Goal: Navigation & Orientation: Find specific page/section

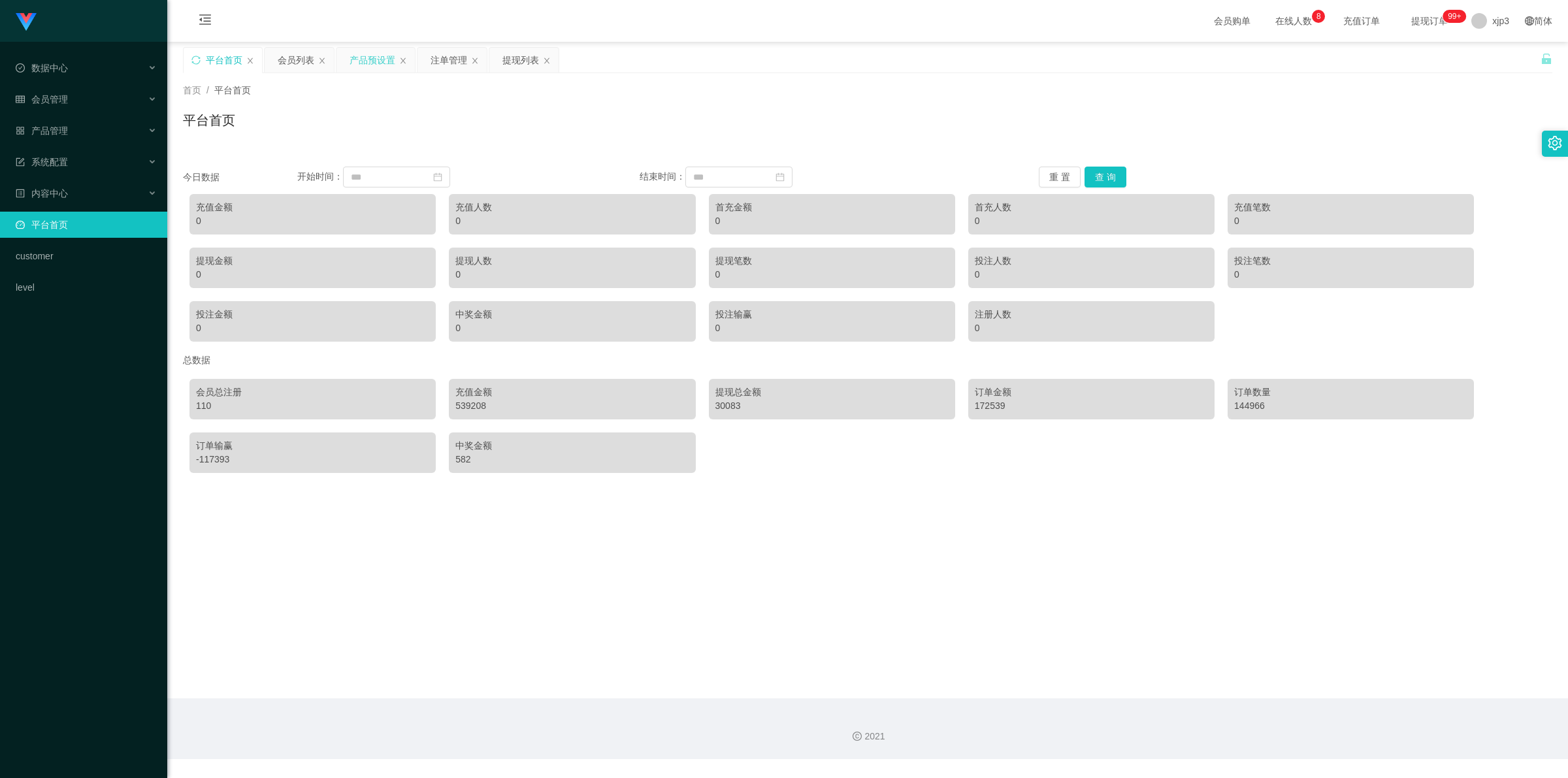
click at [376, 64] on div "产品预设置" at bounding box center [372, 60] width 46 height 25
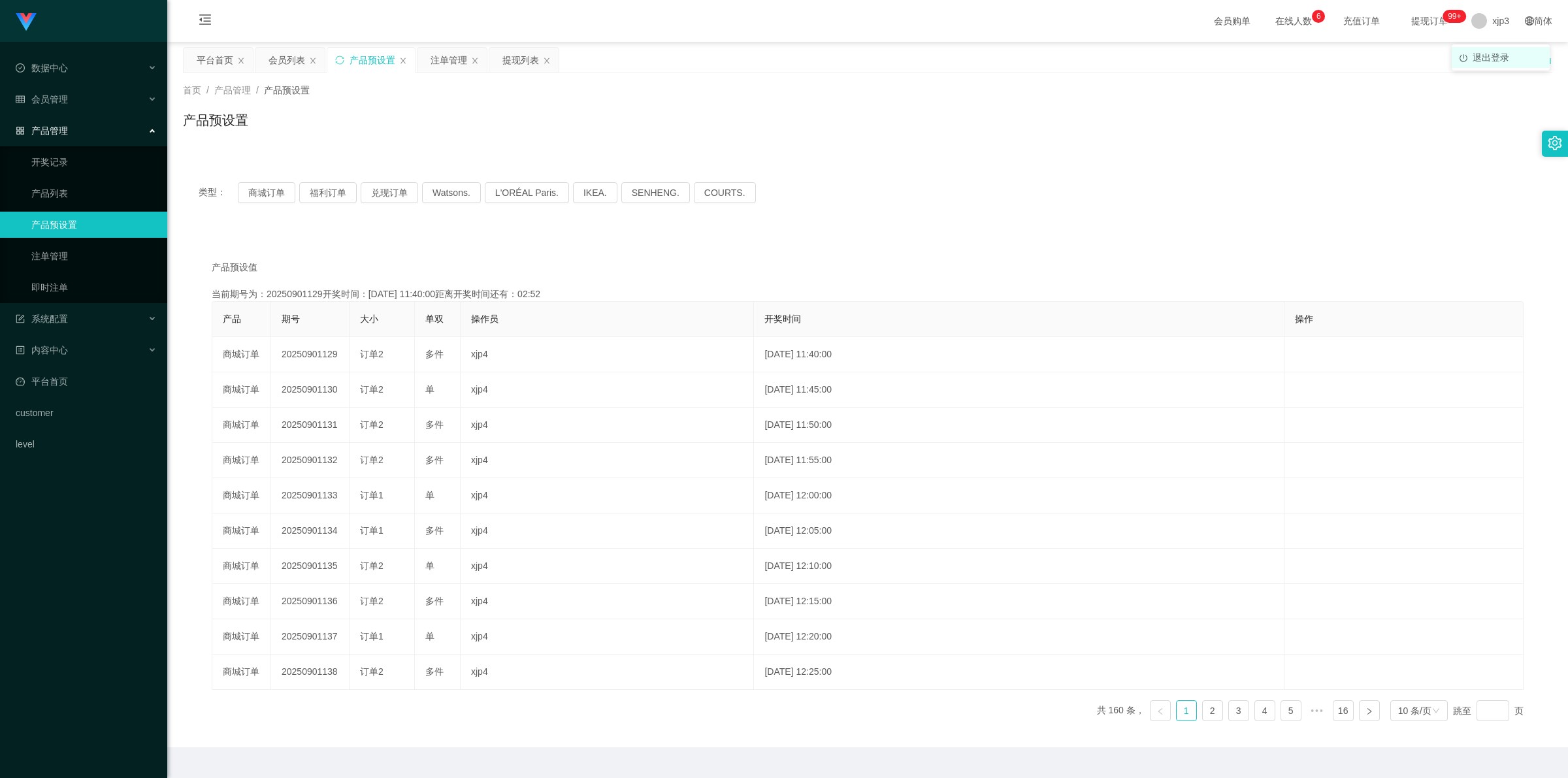
click at [1493, 57] on span "退出登录" at bounding box center [1491, 57] width 37 height 10
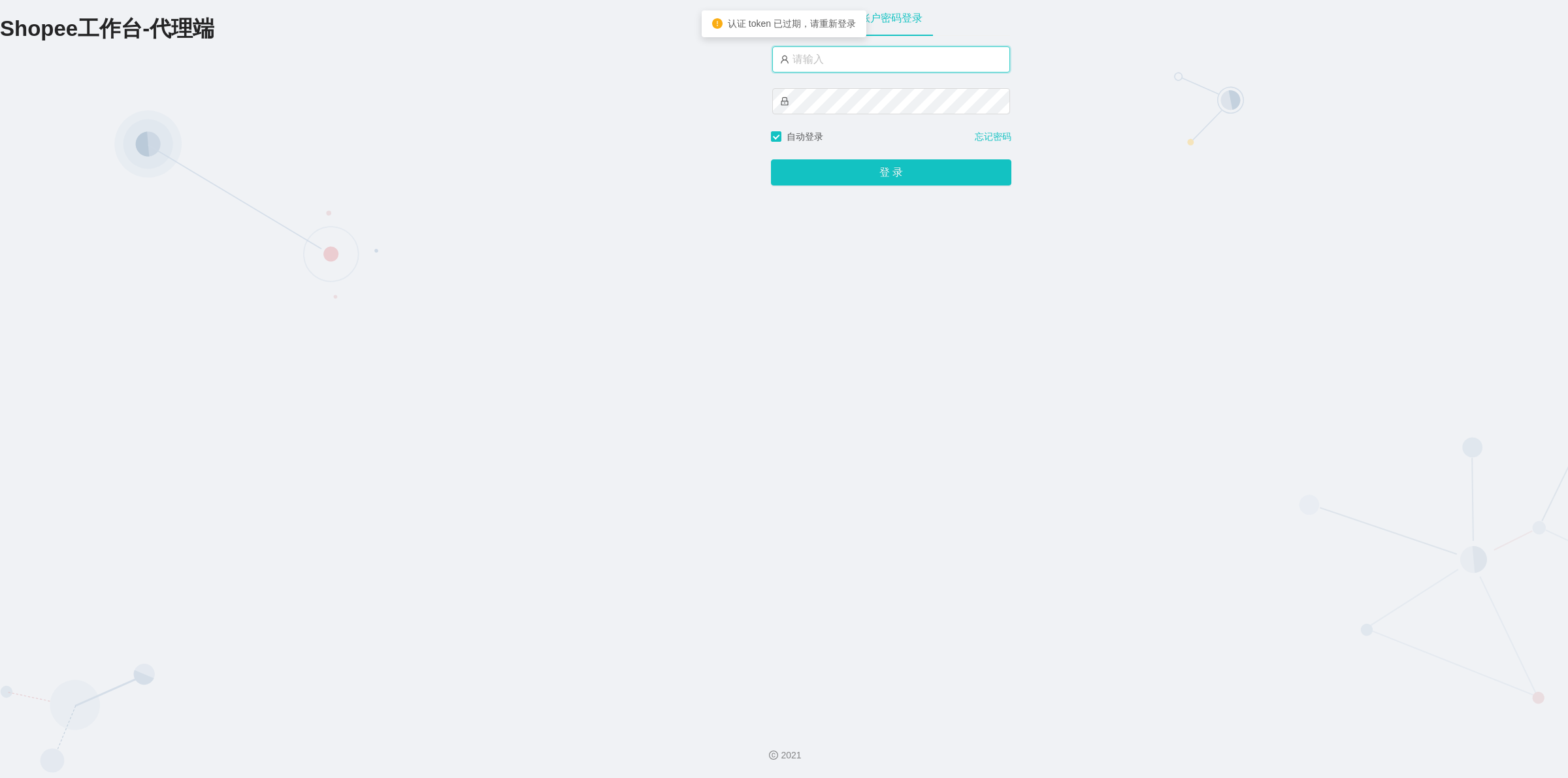
click at [859, 59] on input "text" at bounding box center [891, 59] width 238 height 26
type input "xjp6"
click at [771, 160] on button "登 录" at bounding box center [891, 173] width 240 height 26
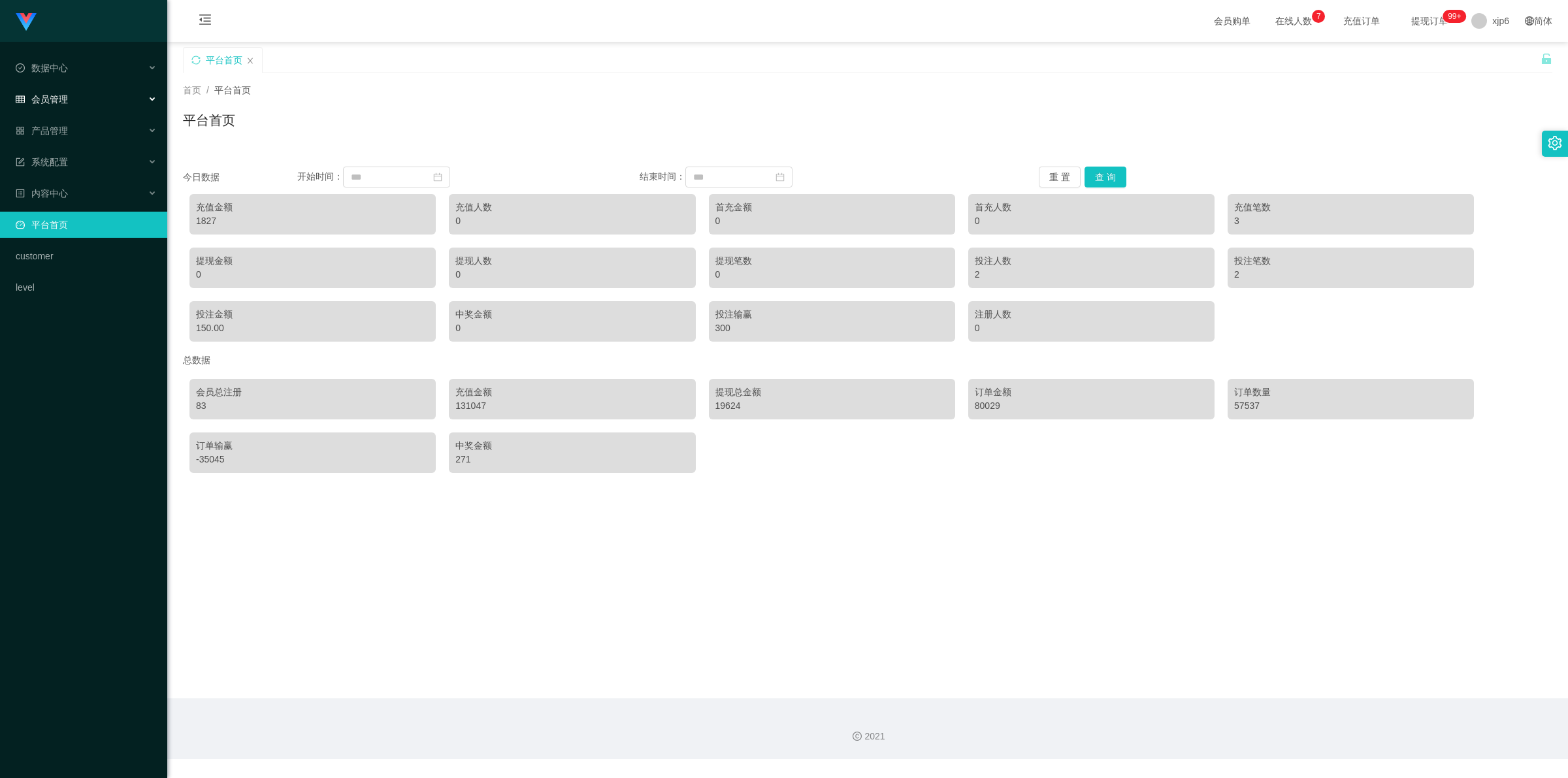
click at [77, 86] on div "会员管理" at bounding box center [84, 99] width 167 height 26
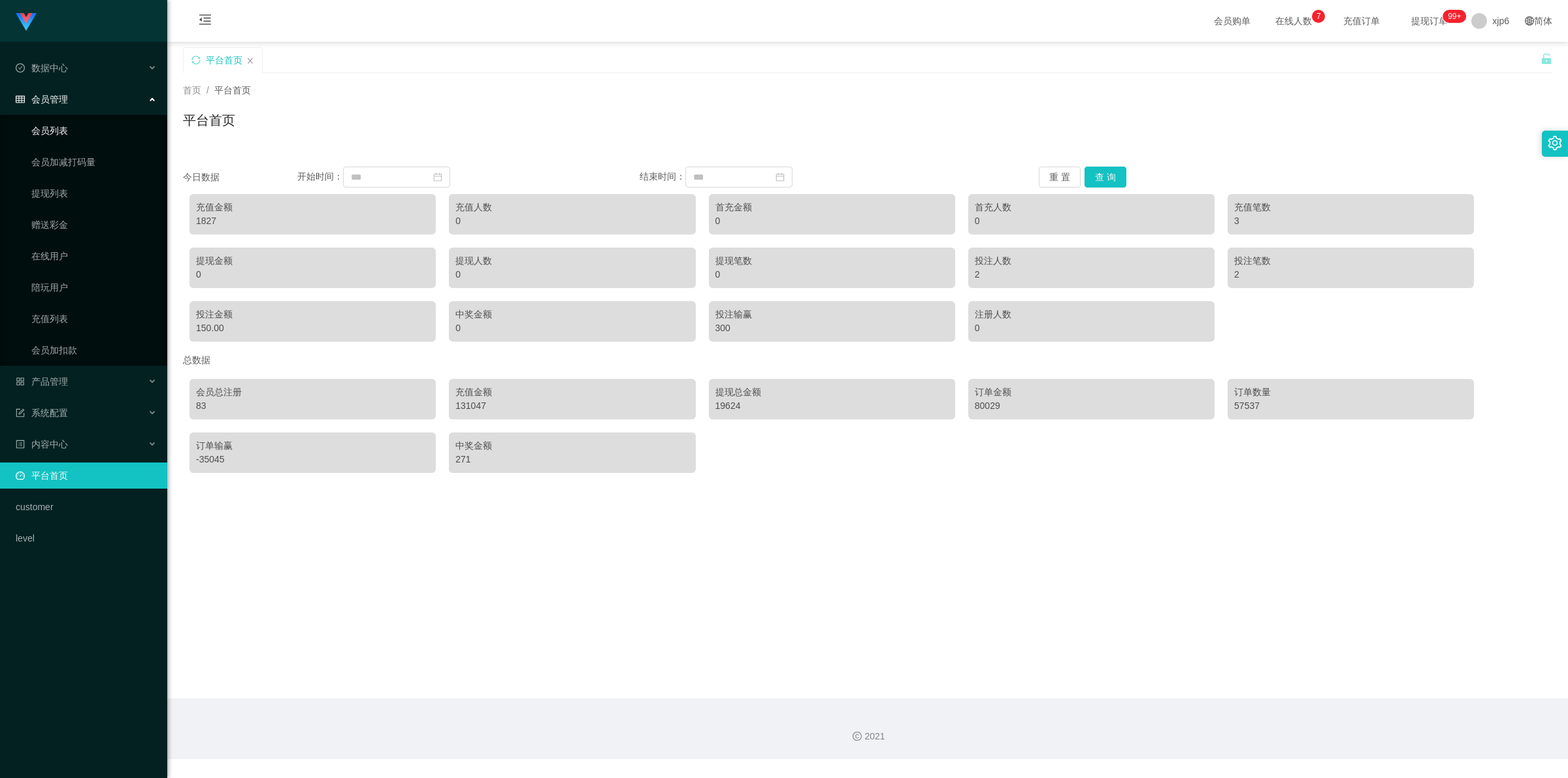
click at [53, 131] on link "会员列表" at bounding box center [94, 131] width 126 height 26
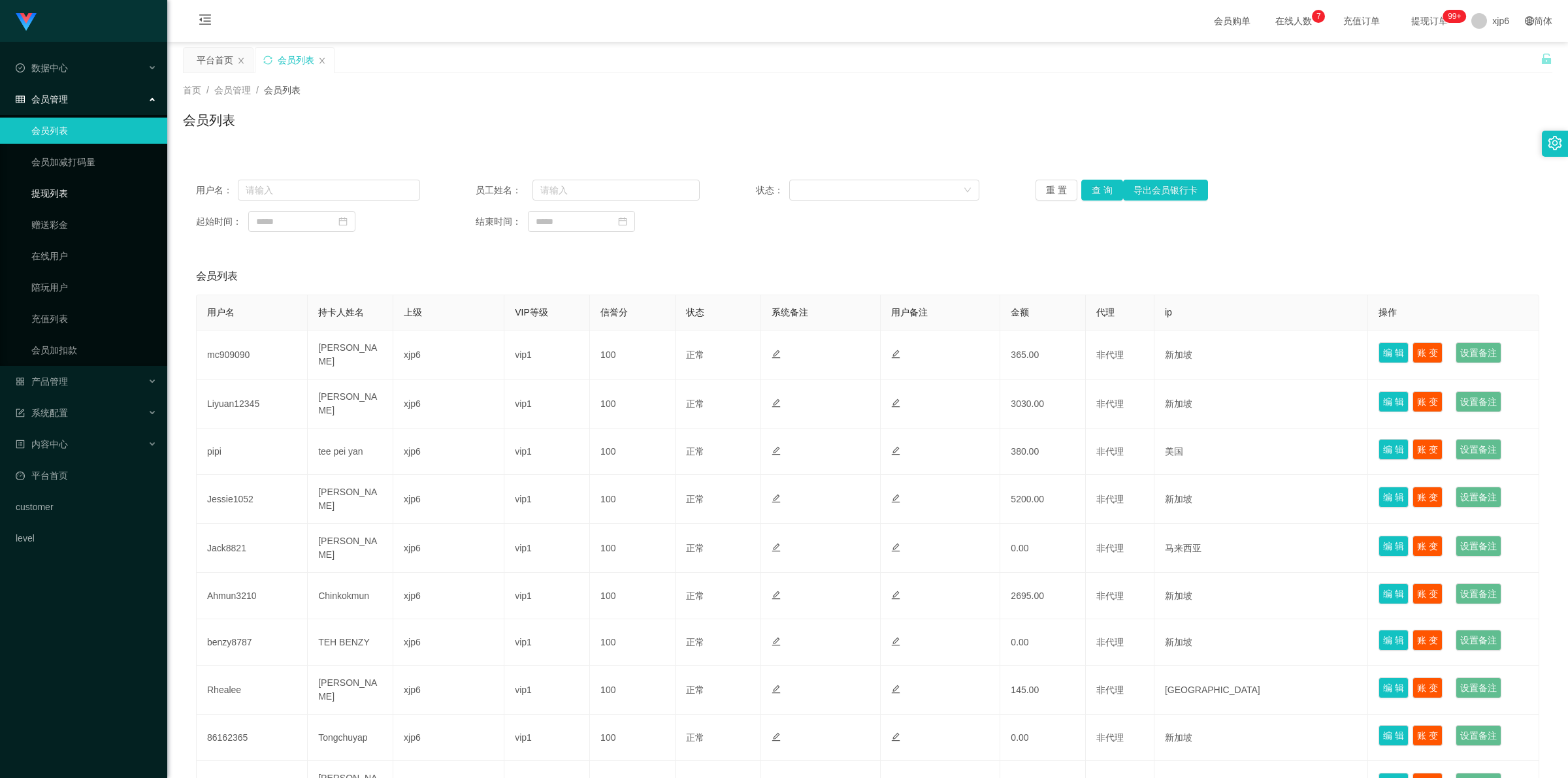
click at [60, 191] on link "提现列表" at bounding box center [94, 193] width 126 height 26
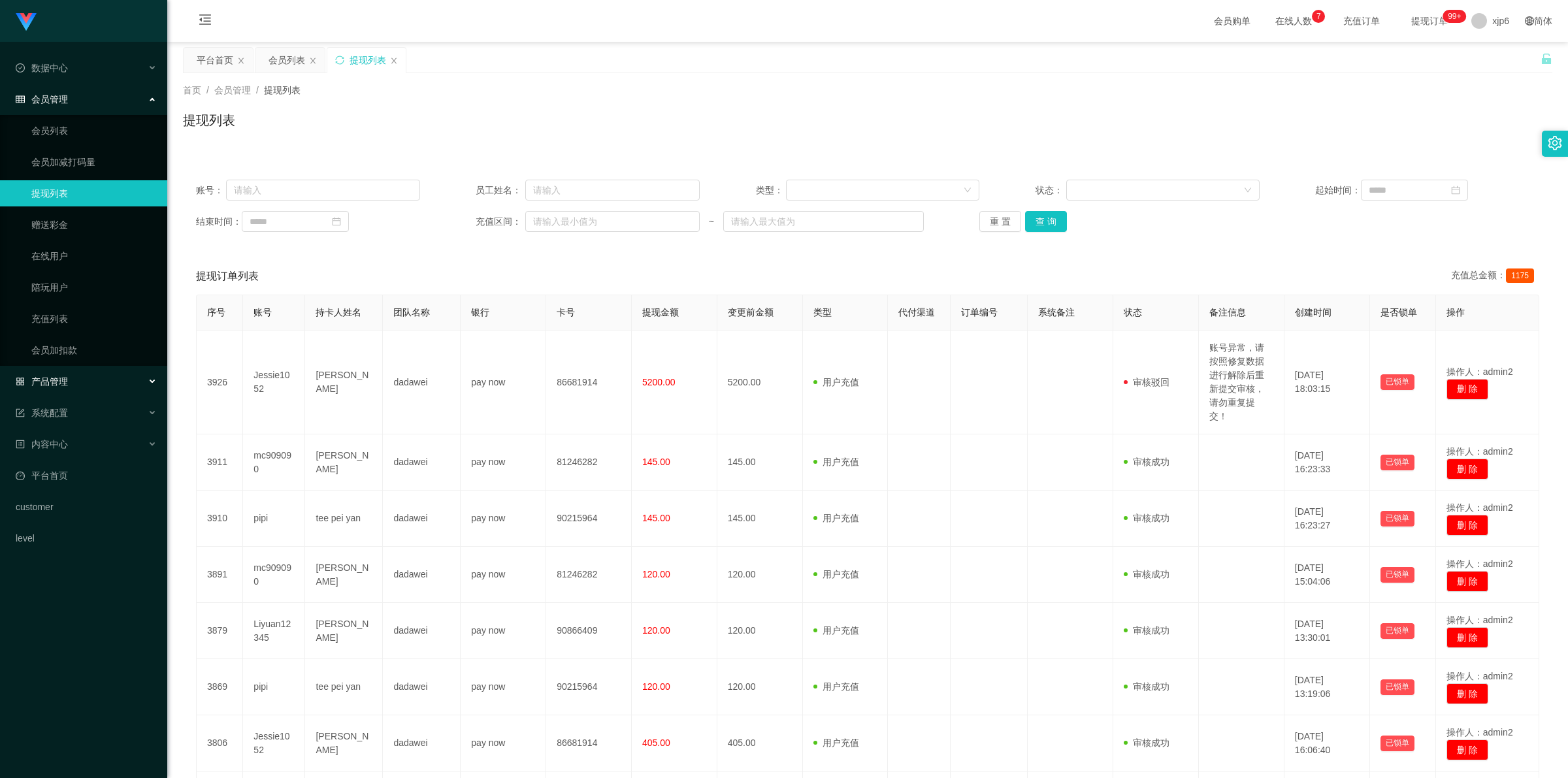
click at [60, 377] on span "产品管理" at bounding box center [42, 381] width 53 height 10
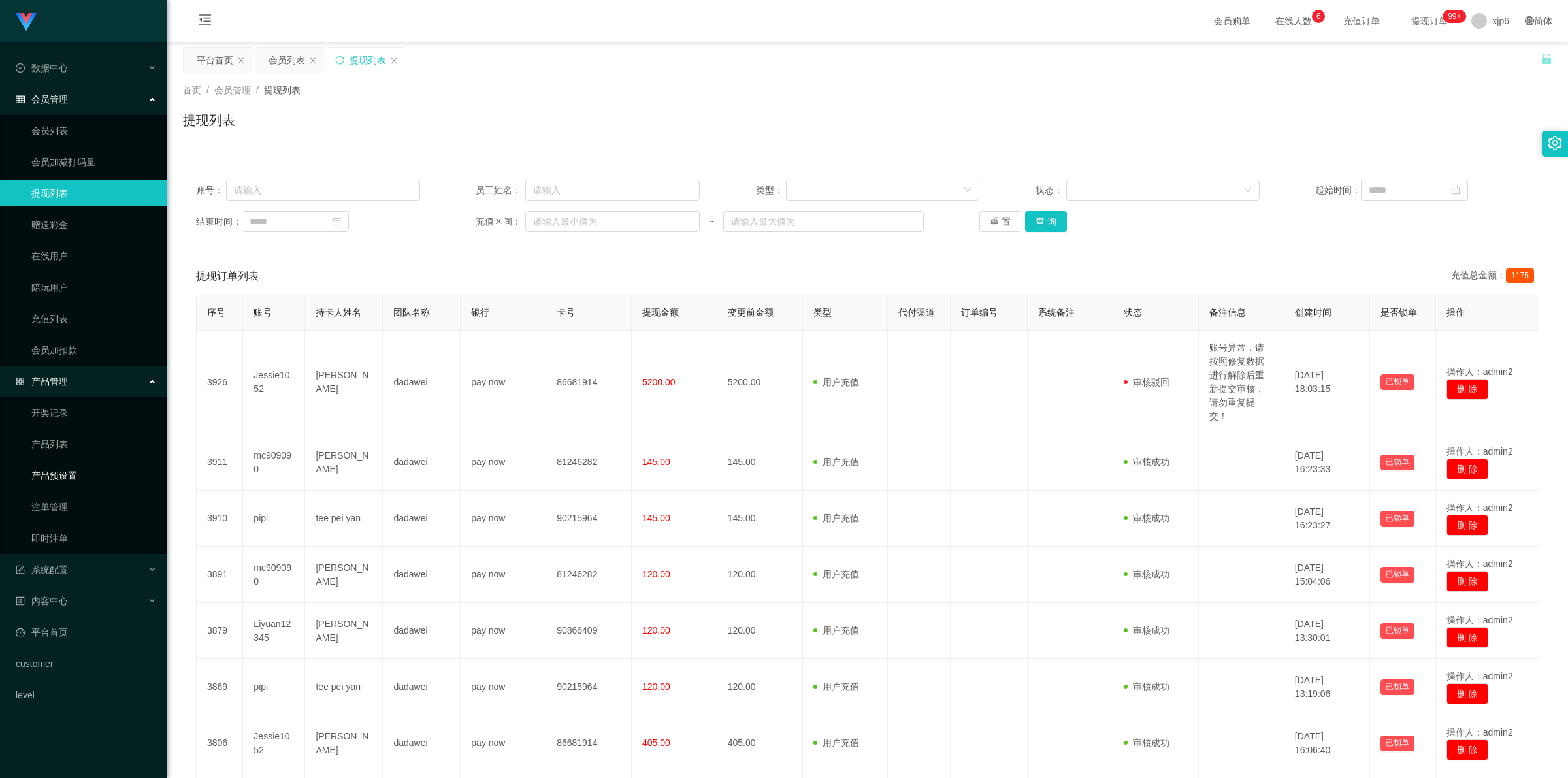
click at [57, 475] on link "产品预设置" at bounding box center [94, 475] width 126 height 26
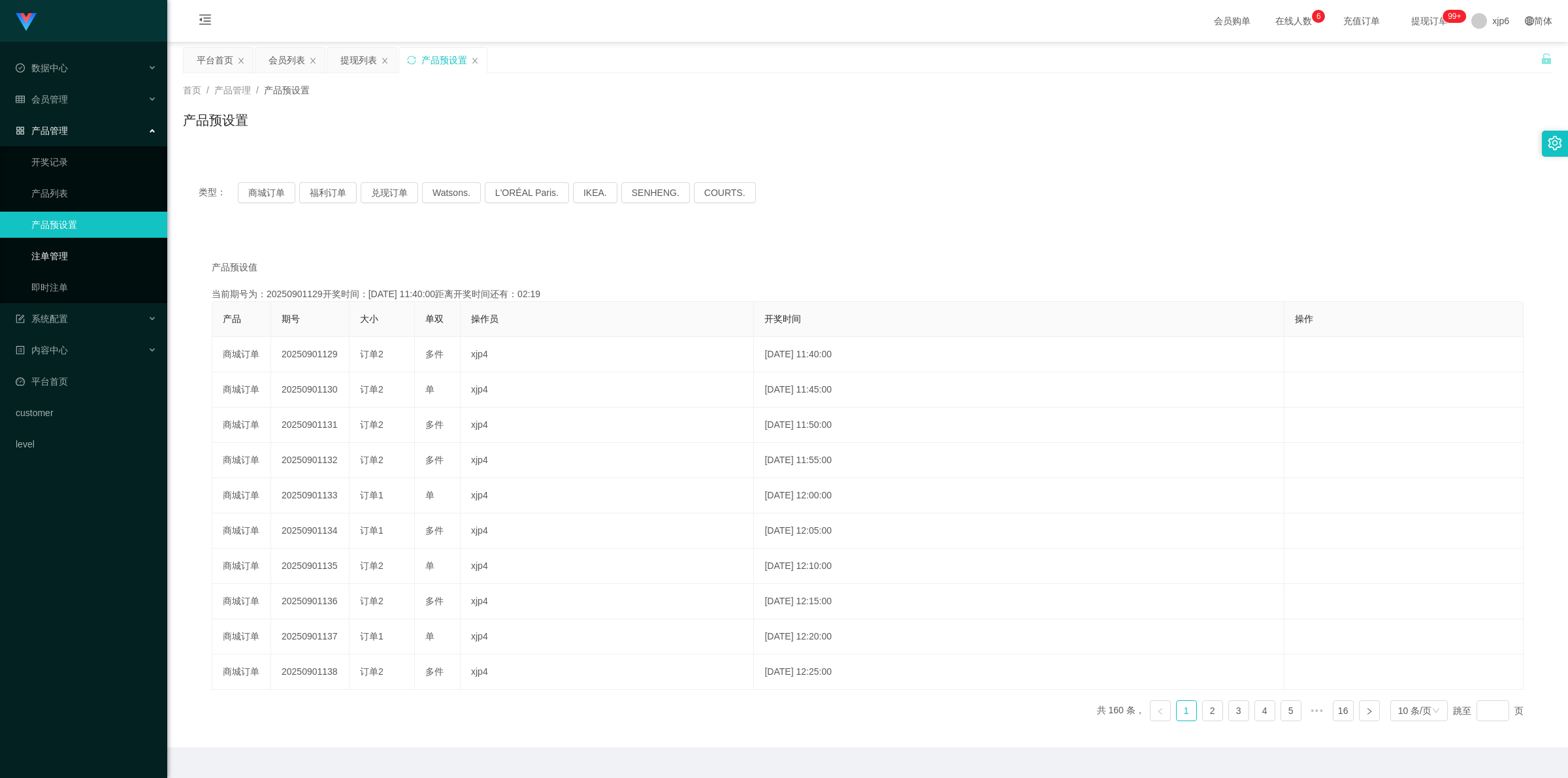
click at [66, 260] on link "注单管理" at bounding box center [94, 256] width 126 height 26
